Goal: Task Accomplishment & Management: Manage account settings

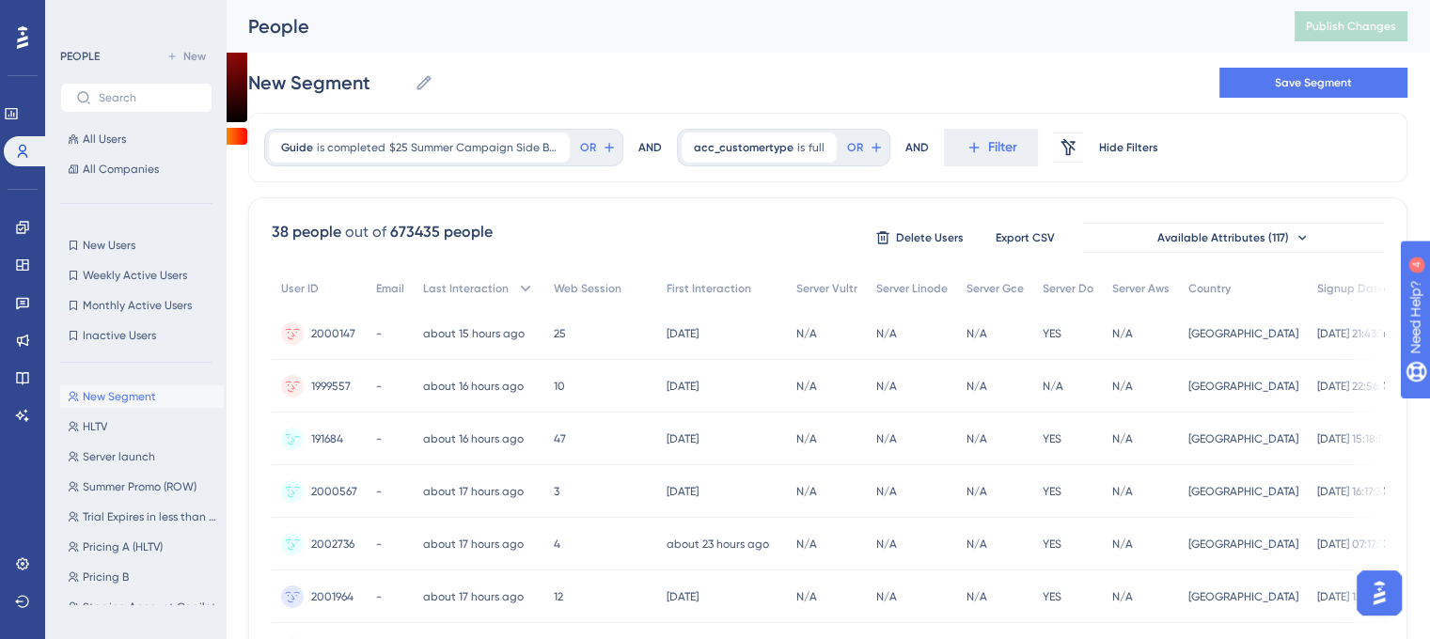
click at [877, 434] on div "N/A N/A" at bounding box center [912, 439] width 90 height 53
